Goal: Transaction & Acquisition: Purchase product/service

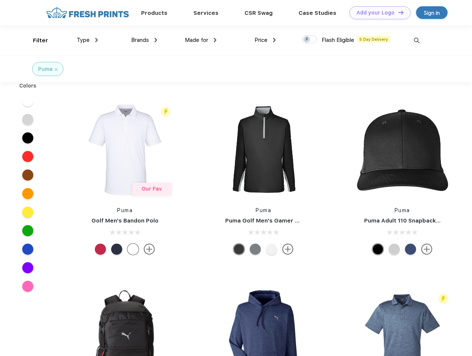
click at [377, 13] on link "Add your Logo Design Tool" at bounding box center [380, 12] width 61 height 13
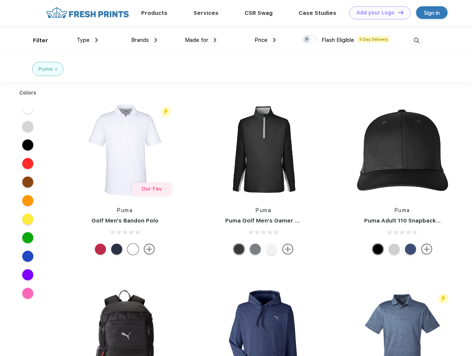
click at [0, 0] on div "Design Tool" at bounding box center [0, 0] width 0 height 0
click at [398, 12] on link "Add your Logo Design Tool" at bounding box center [380, 12] width 61 height 13
click at [36, 40] on div "Filter" at bounding box center [40, 40] width 15 height 9
click at [87, 40] on span "Type" at bounding box center [83, 40] width 13 height 7
click at [144, 40] on span "Brands" at bounding box center [140, 40] width 18 height 7
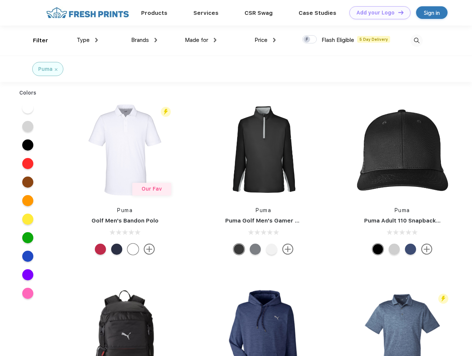
click at [201, 40] on span "Made for" at bounding box center [196, 40] width 23 height 7
click at [265, 40] on span "Price" at bounding box center [261, 40] width 13 height 7
click at [310, 40] on div at bounding box center [309, 39] width 14 height 8
click at [307, 40] on input "checkbox" at bounding box center [304, 37] width 5 height 5
click at [417, 40] on img at bounding box center [417, 40] width 12 height 12
